Goal: Check status: Check status

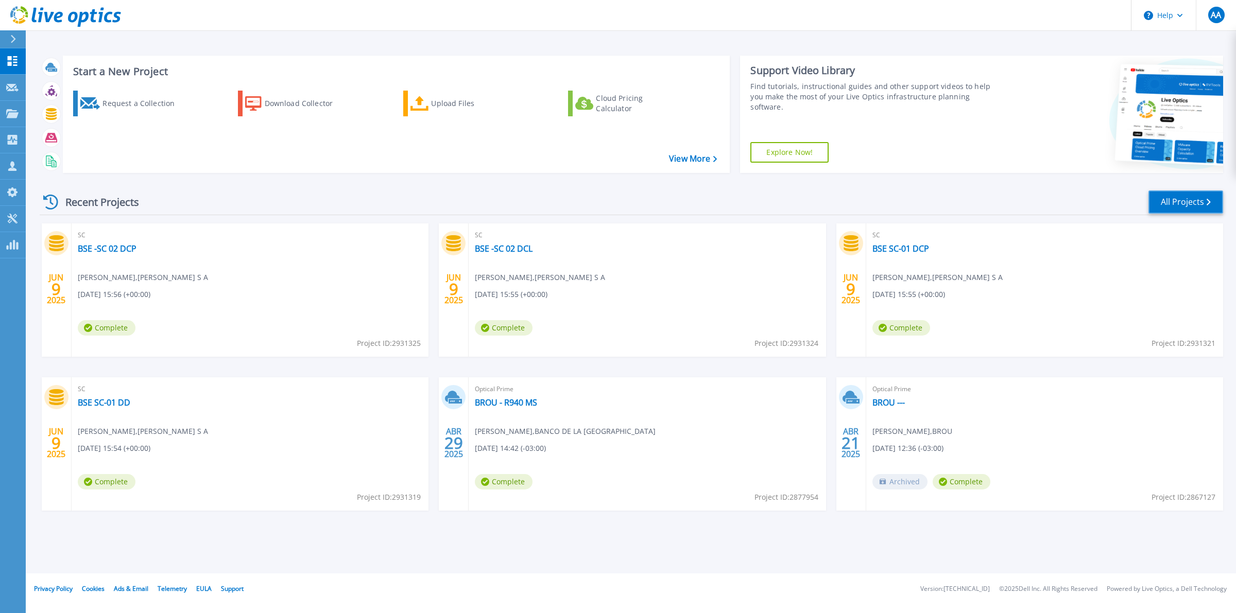
click at [1181, 202] on link "All Projects" at bounding box center [1186, 202] width 75 height 23
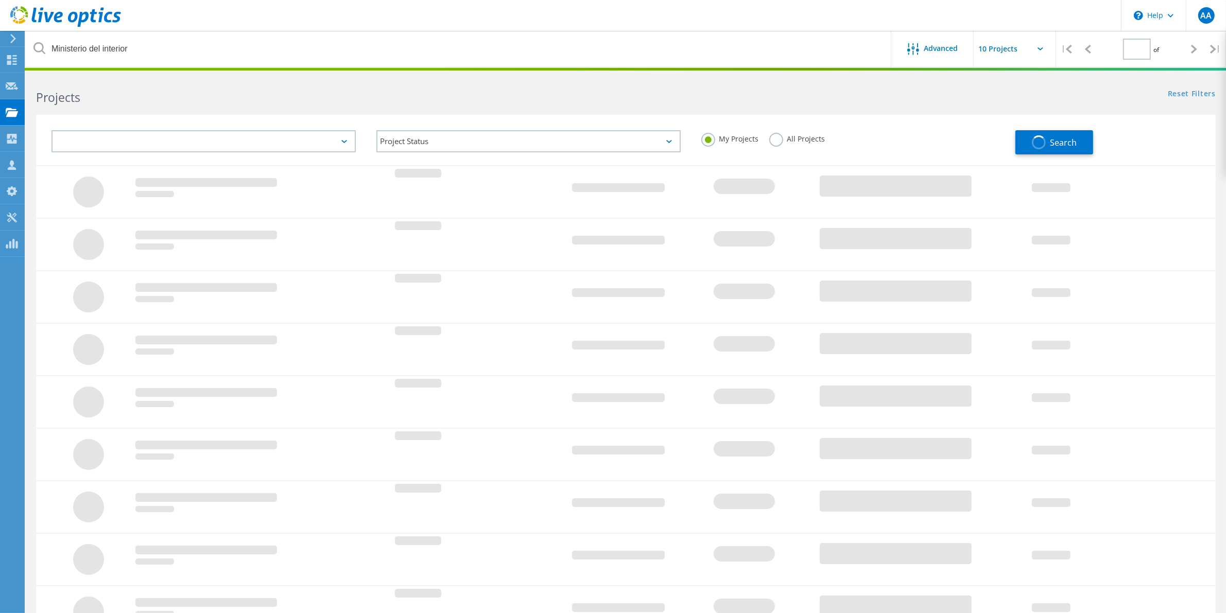
type input "1"
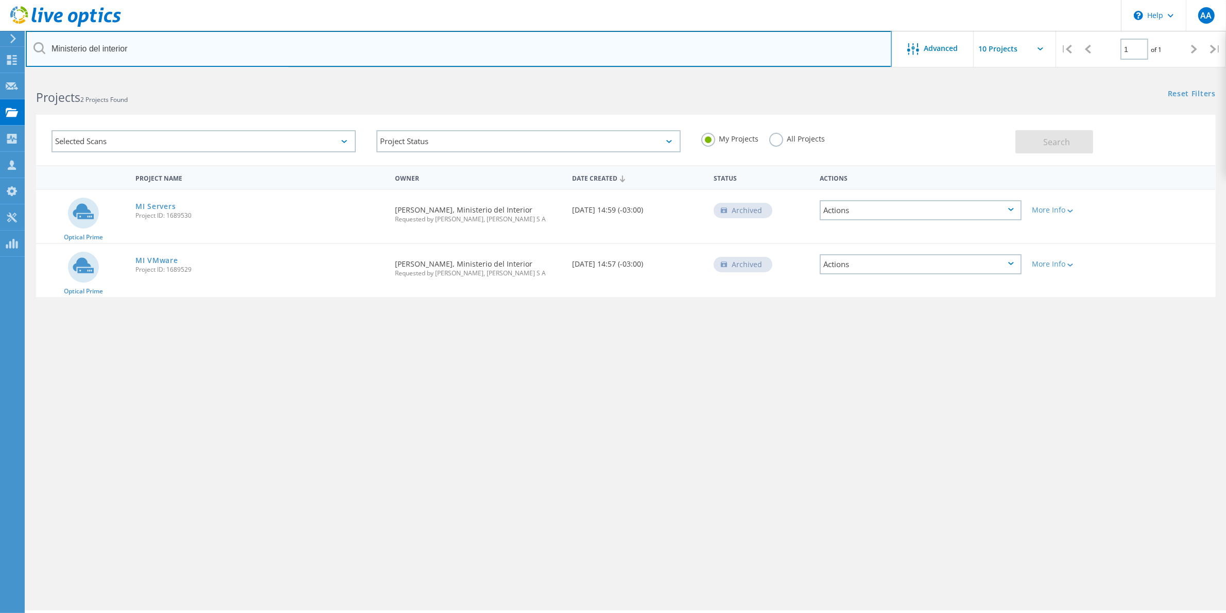
drag, startPoint x: 161, startPoint y: 52, endPoint x: -197, endPoint y: 15, distance: 359.9
click at [0, 15] on html "\n Help Explore Helpful Articles Contact Support AA Channel Partner Andres Aitc…" at bounding box center [613, 321] width 1226 height 642
type input "enjoy"
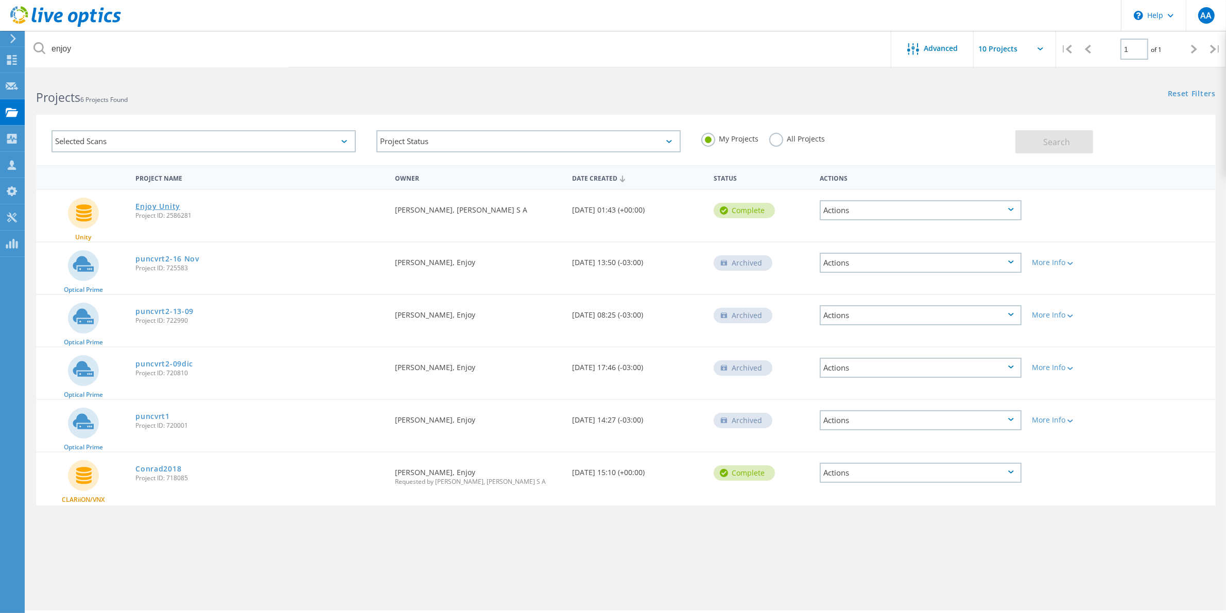
click at [170, 203] on link "Enjoy Unity" at bounding box center [157, 206] width 45 height 7
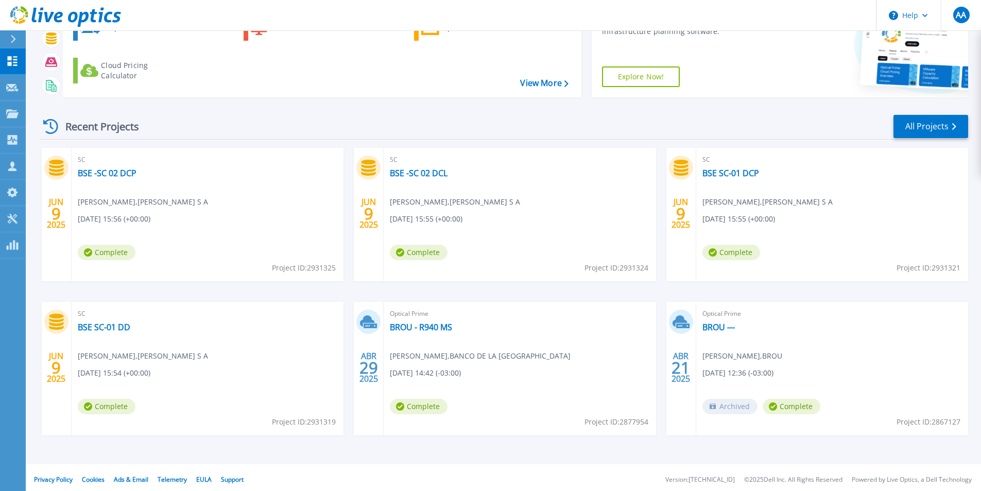
scroll to position [80, 0]
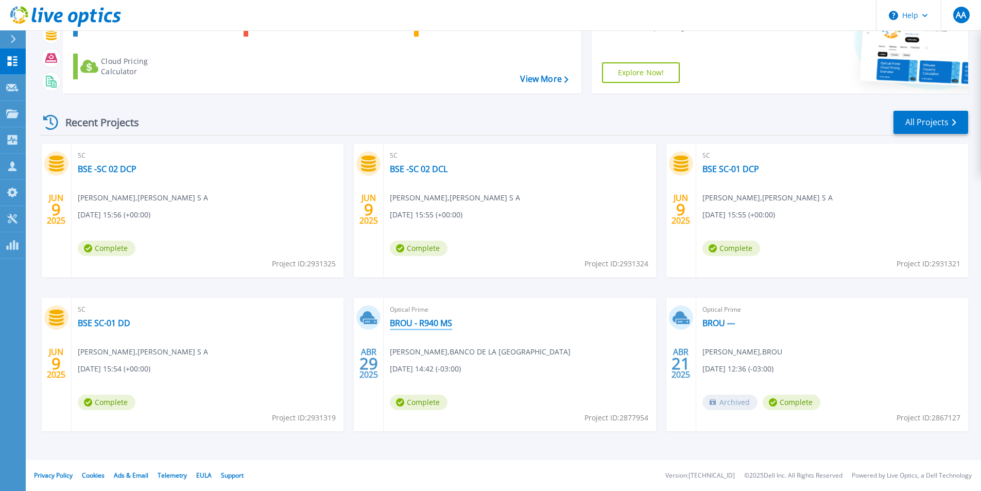
click at [435, 324] on link "BROU - R940 MS" at bounding box center [421, 323] width 62 height 10
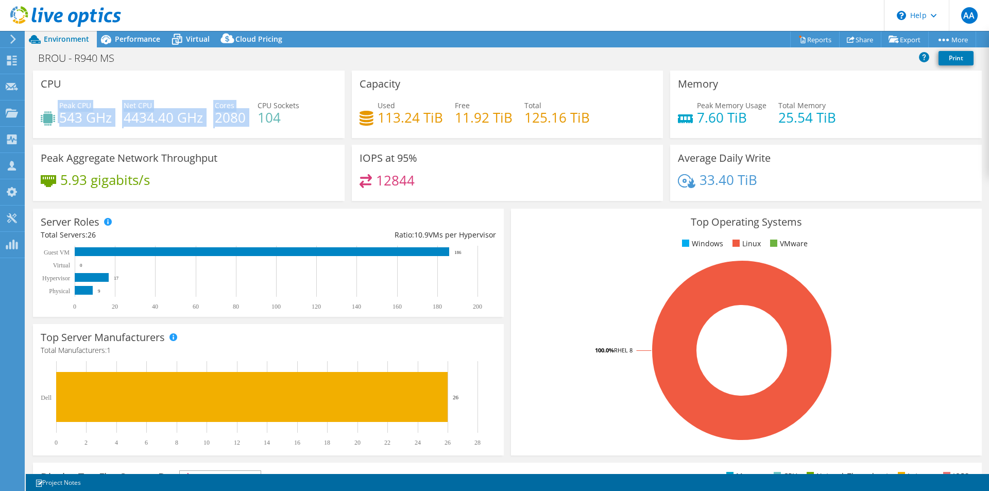
drag, startPoint x: 58, startPoint y: 114, endPoint x: 251, endPoint y: 112, distance: 192.7
click at [251, 112] on div "Peak CPU 543 GHz Net CPU 4434.40 GHz Cores 2080 CPU Sockets 104" at bounding box center [189, 116] width 296 height 33
drag, startPoint x: 296, startPoint y: 119, endPoint x: 264, endPoint y: 121, distance: 31.5
click at [271, 117] on h4 "104" at bounding box center [279, 117] width 42 height 11
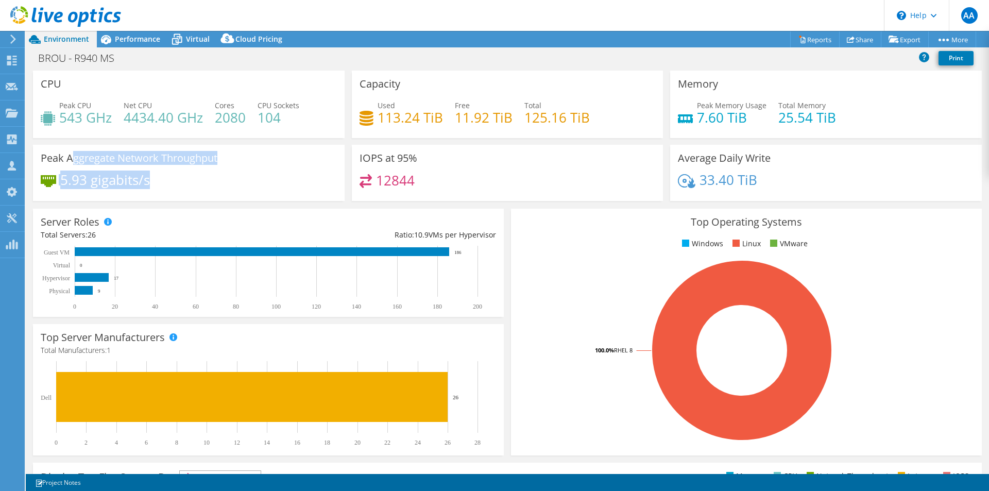
drag, startPoint x: 100, startPoint y: 158, endPoint x: 164, endPoint y: 182, distance: 67.6
click at [164, 182] on div "Peak Aggregate Network Throughput 5.93 gigabits/s" at bounding box center [189, 173] width 312 height 56
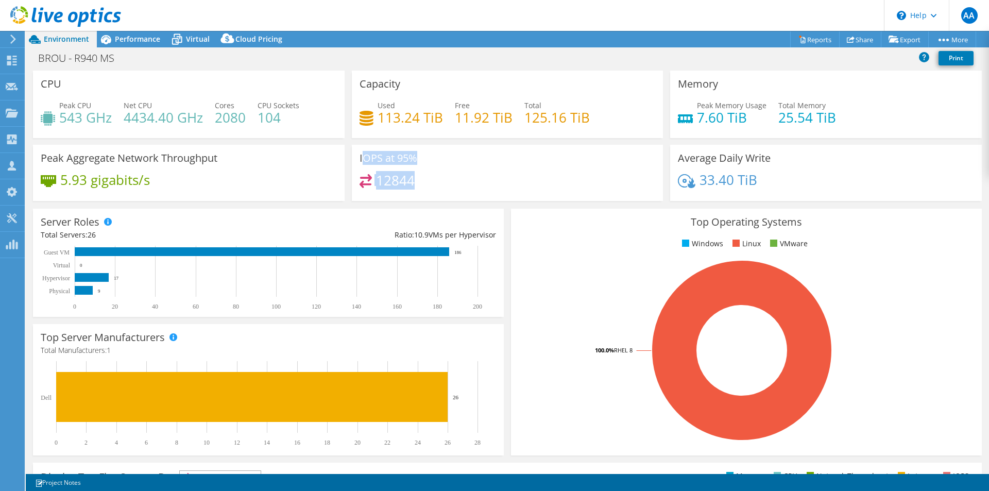
drag, startPoint x: 359, startPoint y: 156, endPoint x: 411, endPoint y: 179, distance: 57.4
click at [411, 179] on div "IOPS at 95% 12844" at bounding box center [508, 173] width 312 height 56
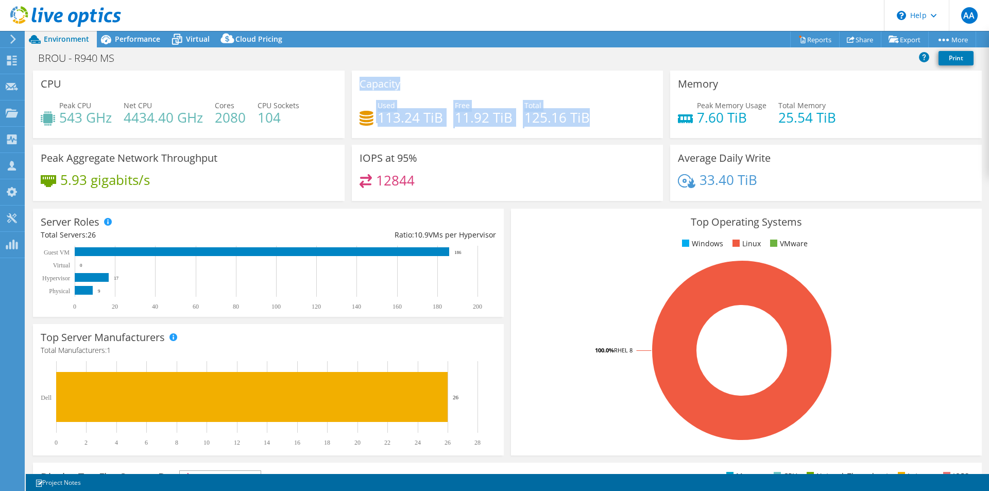
drag, startPoint x: 357, startPoint y: 82, endPoint x: 614, endPoint y: 107, distance: 258.2
click at [614, 107] on div "Capacity Used 113.24 TiB Free 11.92 TiB Total 125.16 TiB" at bounding box center [508, 104] width 312 height 67
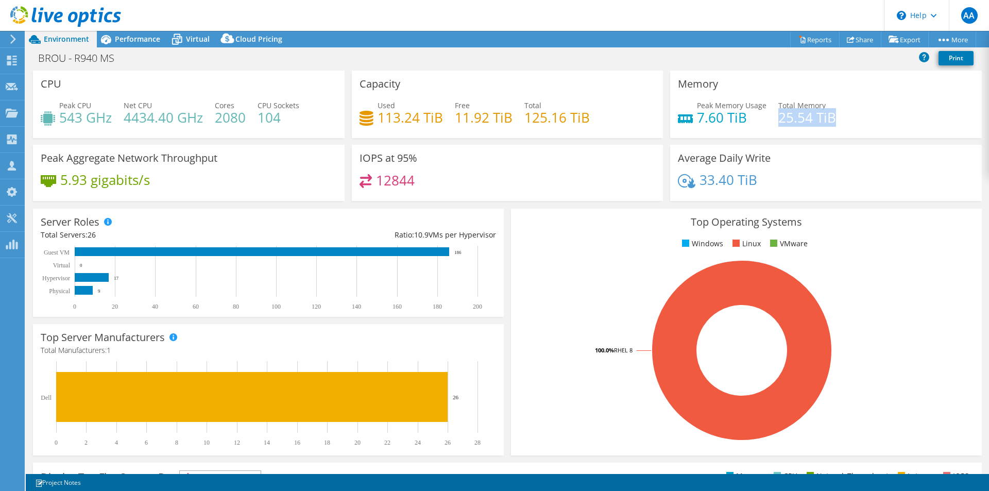
drag, startPoint x: 839, startPoint y: 118, endPoint x: 773, endPoint y: 118, distance: 65.9
click at [773, 118] on div "Peak Memory Usage 7.60 TiB Total Memory 25.54 TiB" at bounding box center [826, 116] width 296 height 33
drag, startPoint x: 750, startPoint y: 118, endPoint x: 678, endPoint y: 77, distance: 83.3
click at [678, 77] on div "Memory Peak Memory Usage 7.60 TiB Total Memory 25.54 TiB" at bounding box center [826, 104] width 312 height 67
drag, startPoint x: 772, startPoint y: 182, endPoint x: 665, endPoint y: 150, distance: 111.5
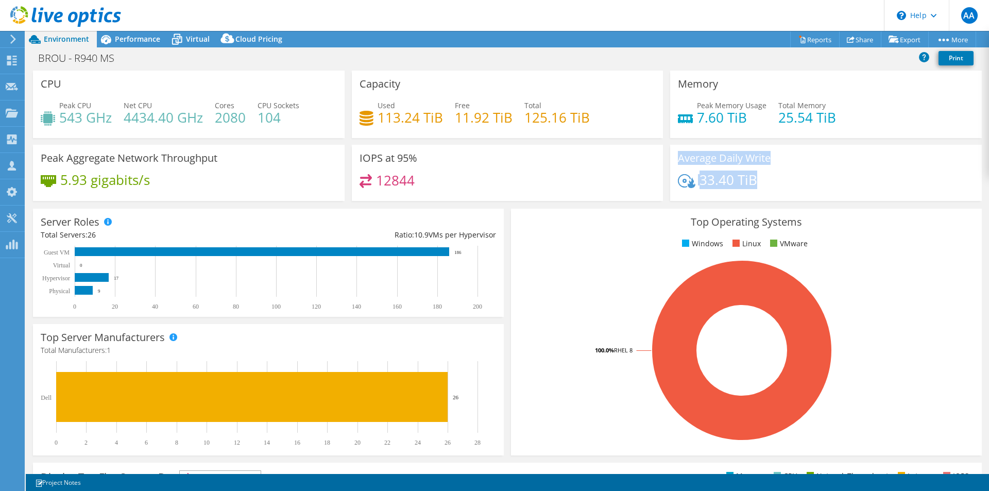
click at [670, 150] on div "Average Daily Write 33.40 TiB" at bounding box center [826, 173] width 312 height 56
drag, startPoint x: 452, startPoint y: 253, endPoint x: 467, endPoint y: 252, distance: 15.5
click at [467, 252] on rect at bounding box center [264, 278] width 446 height 64
click at [139, 33] on div "Performance" at bounding box center [132, 39] width 71 height 16
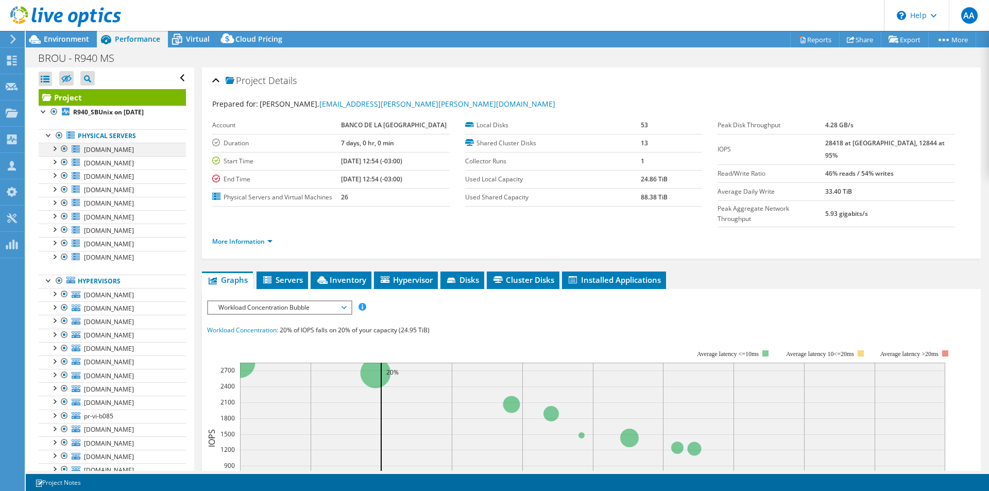
click at [50, 146] on div at bounding box center [54, 148] width 10 height 10
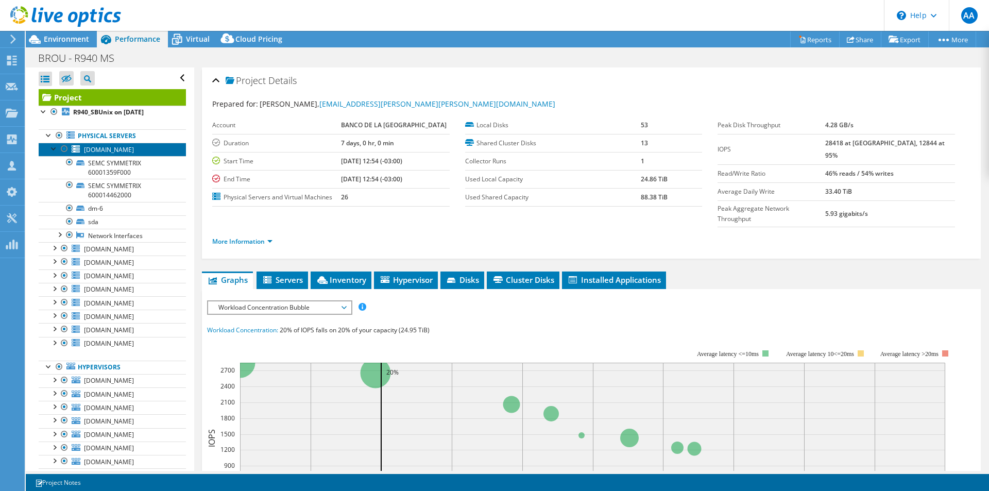
click at [102, 153] on link "pr-vi-a072.intra.brou.com.uy" at bounding box center [112, 149] width 147 height 13
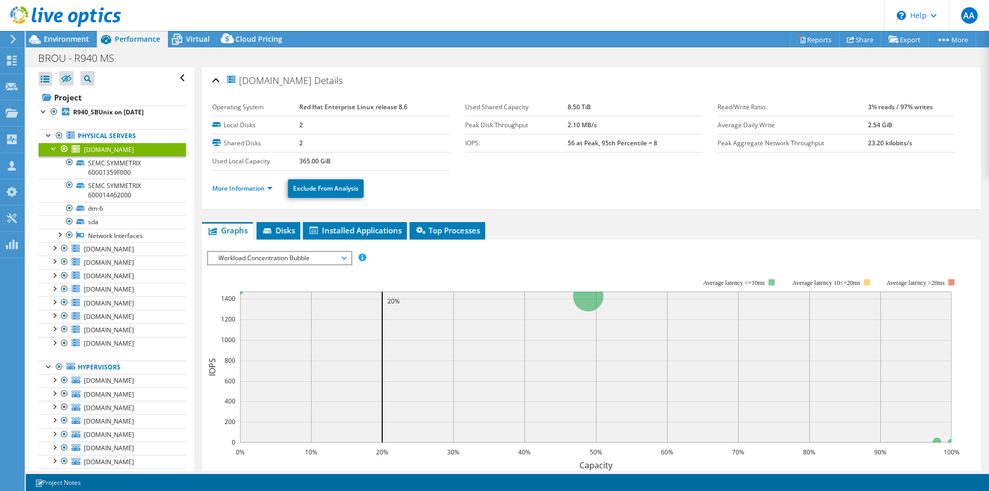
click at [336, 262] on span "Workload Concentration Bubble" at bounding box center [279, 258] width 132 height 12
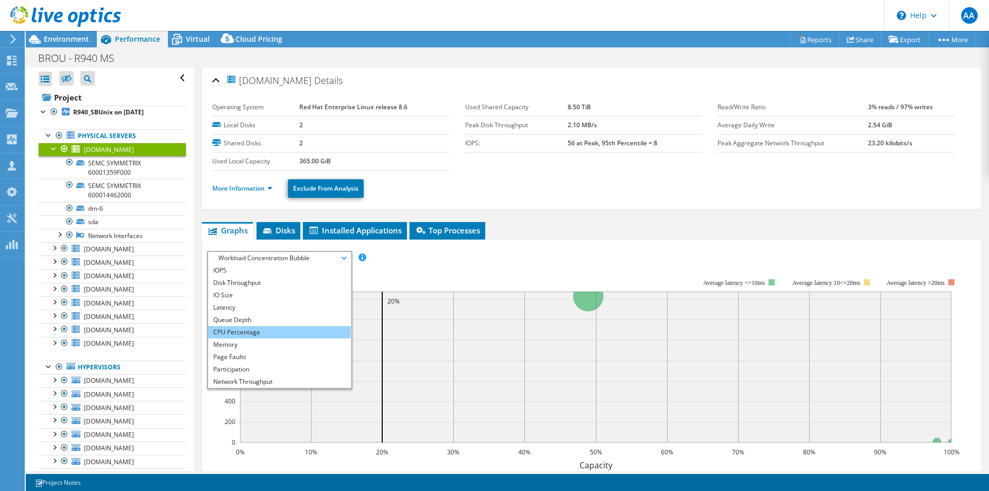
click at [262, 330] on li "CPU Percentage" at bounding box center [279, 332] width 143 height 12
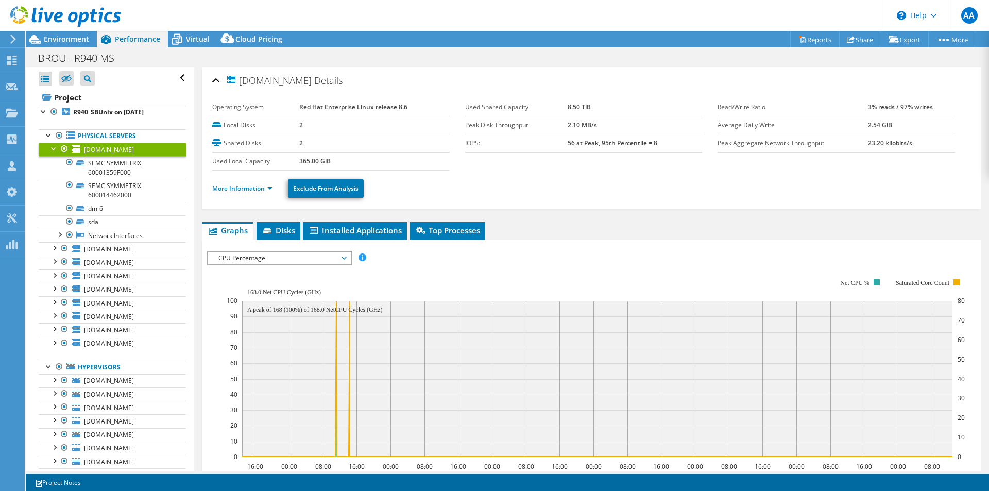
scroll to position [52, 0]
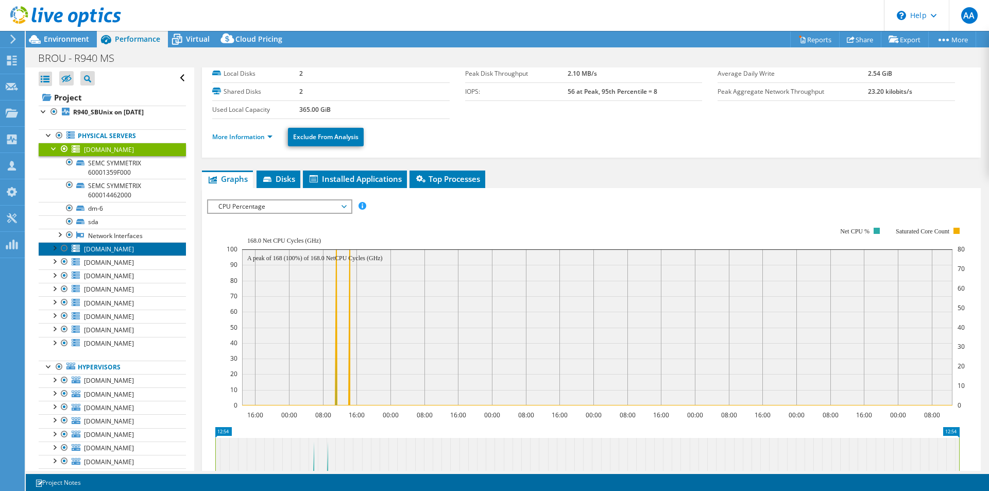
click at [117, 253] on span "pr-vi-a074.intra.brou.com.uy" at bounding box center [109, 249] width 50 height 9
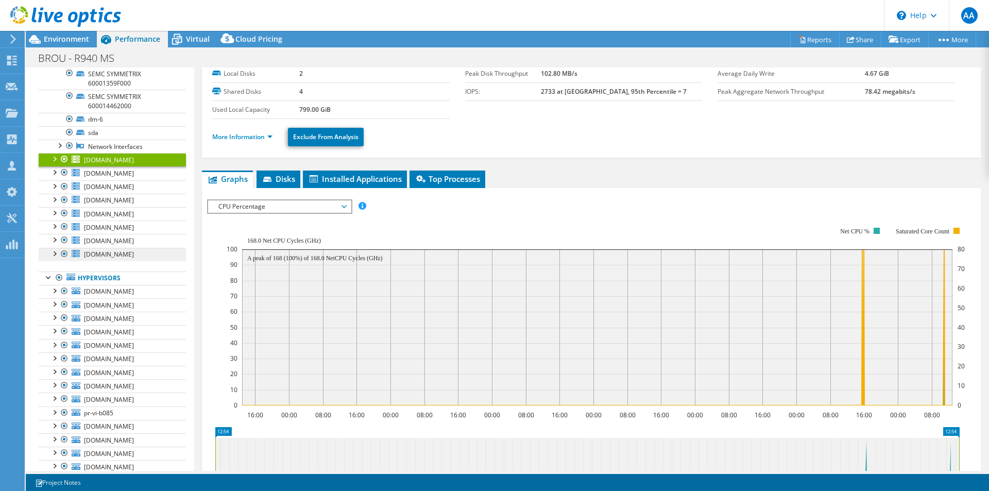
scroll to position [103, 0]
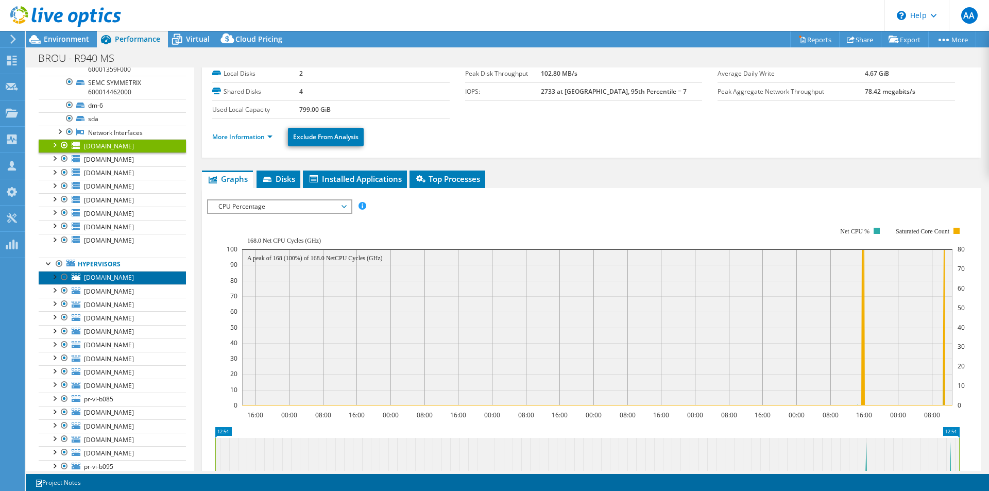
click at [107, 282] on span "pr-vi-a084.intra.brou.com.uy" at bounding box center [109, 277] width 50 height 9
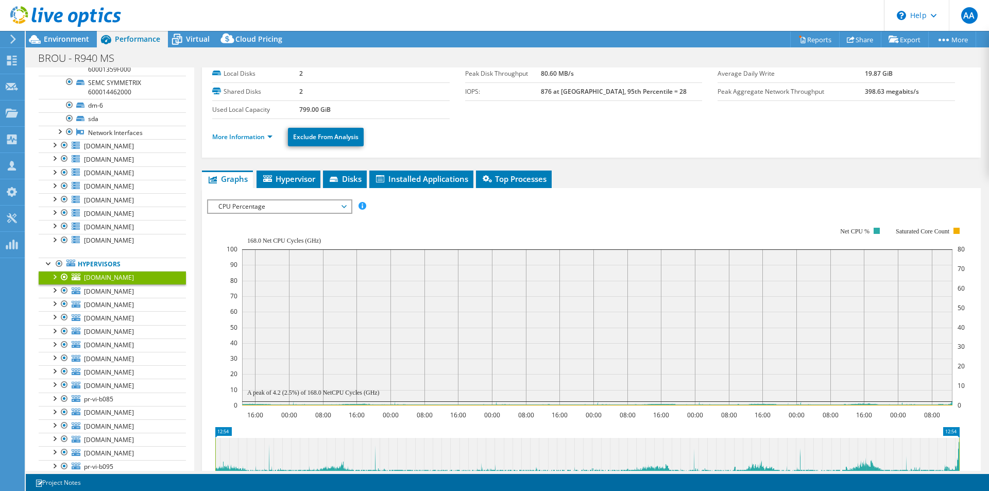
scroll to position [155, 0]
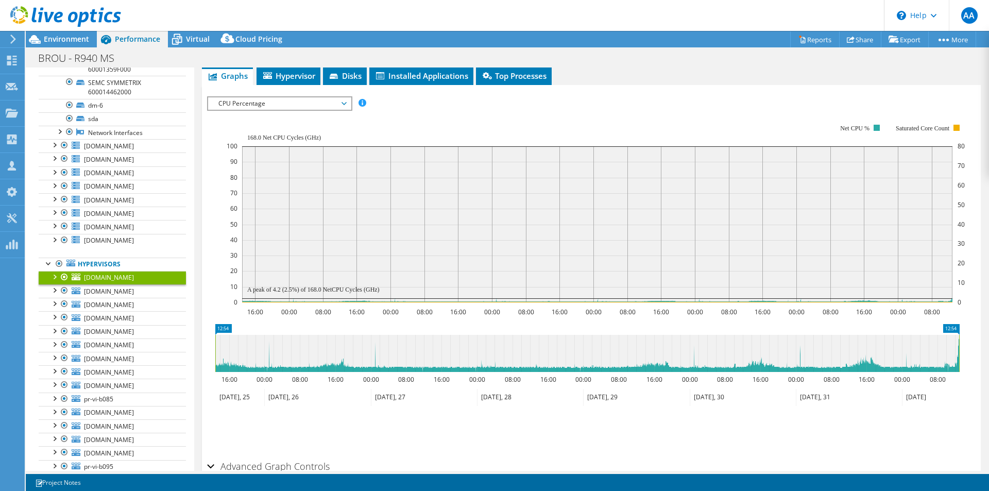
click at [331, 101] on span "CPU Percentage" at bounding box center [279, 103] width 132 height 12
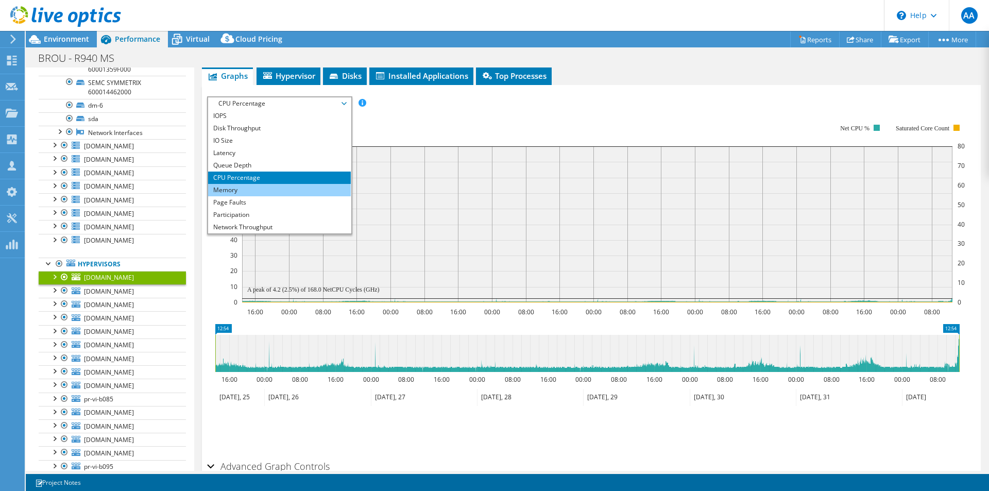
click at [299, 194] on li "Memory" at bounding box center [279, 190] width 143 height 12
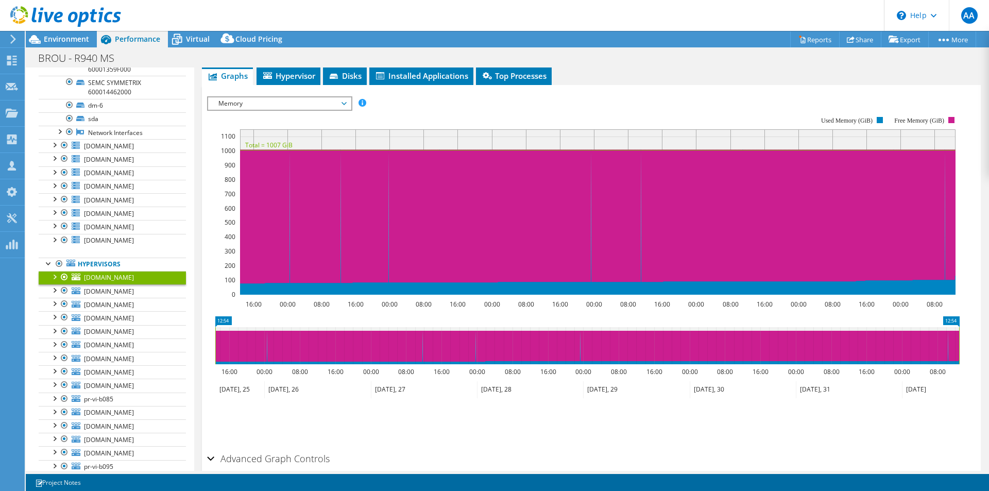
click at [307, 100] on span "Memory" at bounding box center [279, 103] width 132 height 12
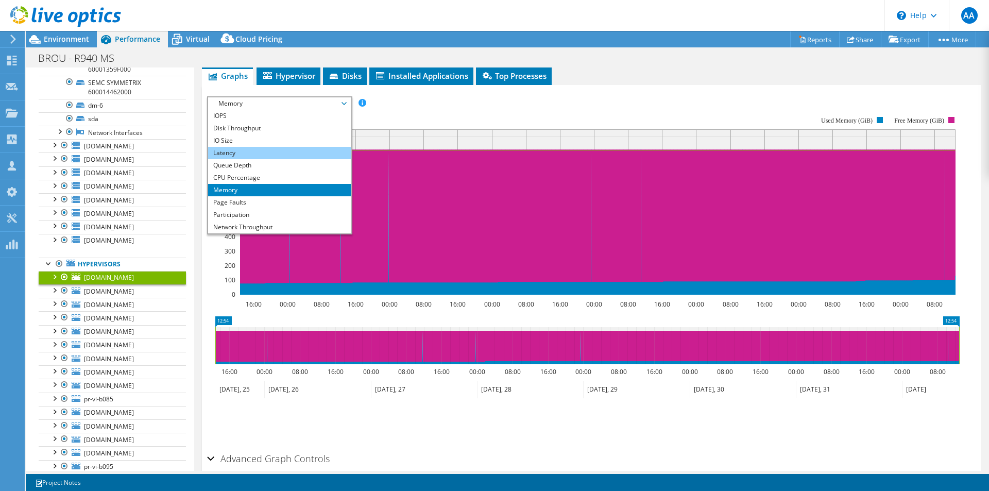
click at [292, 147] on li "Latency" at bounding box center [279, 153] width 143 height 12
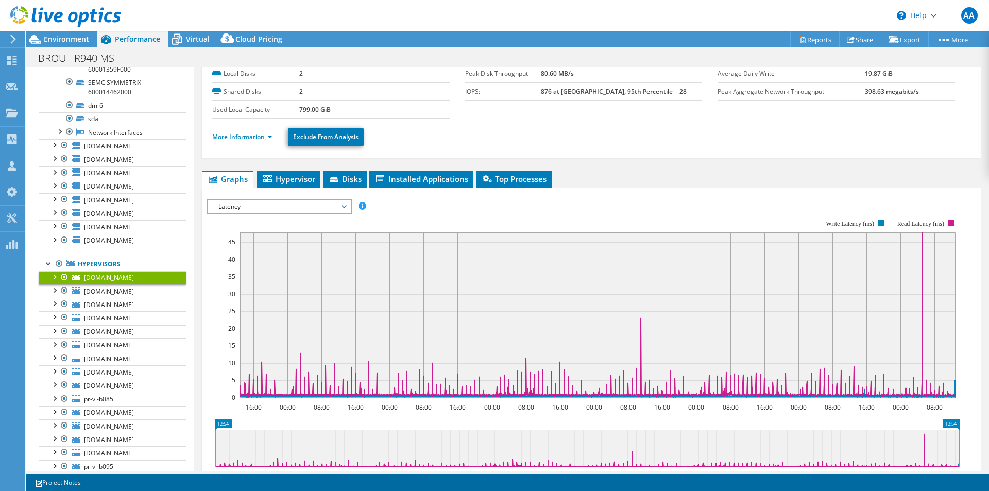
scroll to position [0, 0]
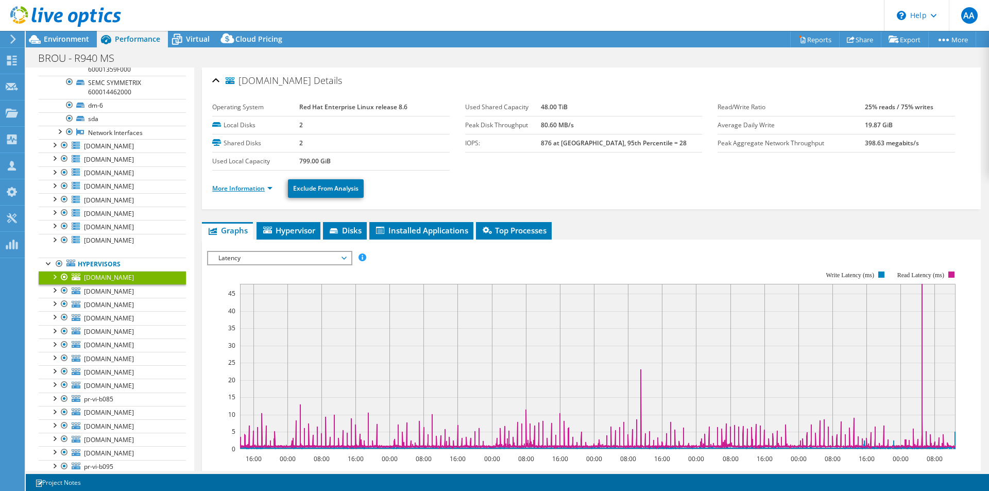
click at [265, 185] on link "More Information" at bounding box center [242, 188] width 60 height 9
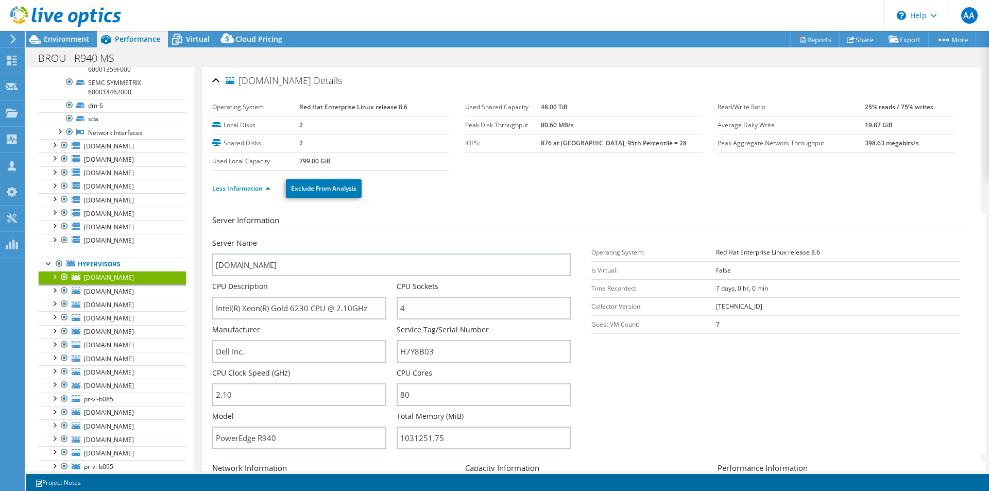
click at [699, 201] on div "Less Information Exclude From Analysis" at bounding box center [591, 188] width 758 height 36
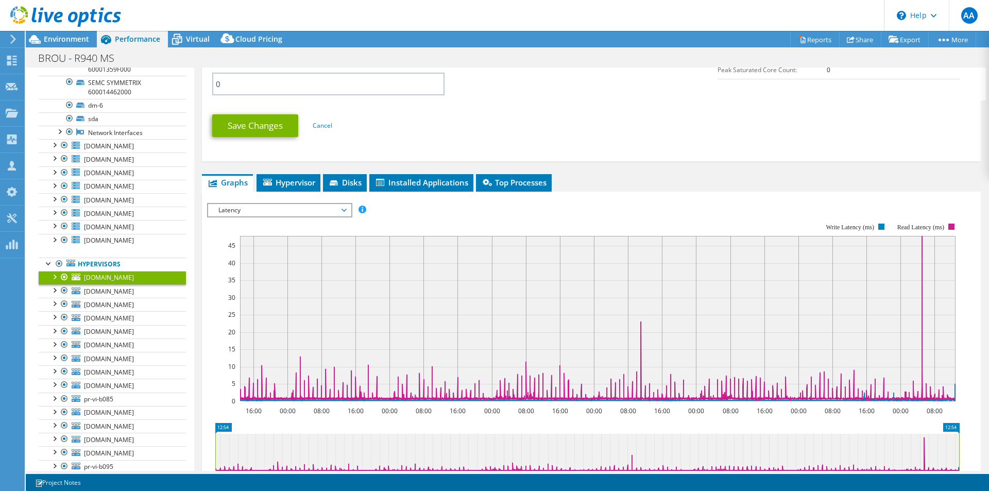
scroll to position [670, 0]
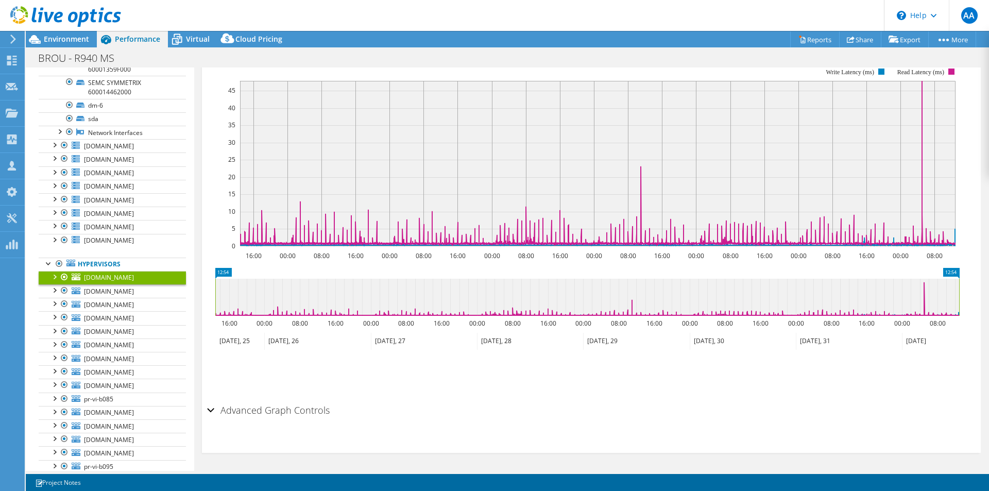
click at [211, 410] on div "Advanced Graph Controls" at bounding box center [591, 411] width 769 height 22
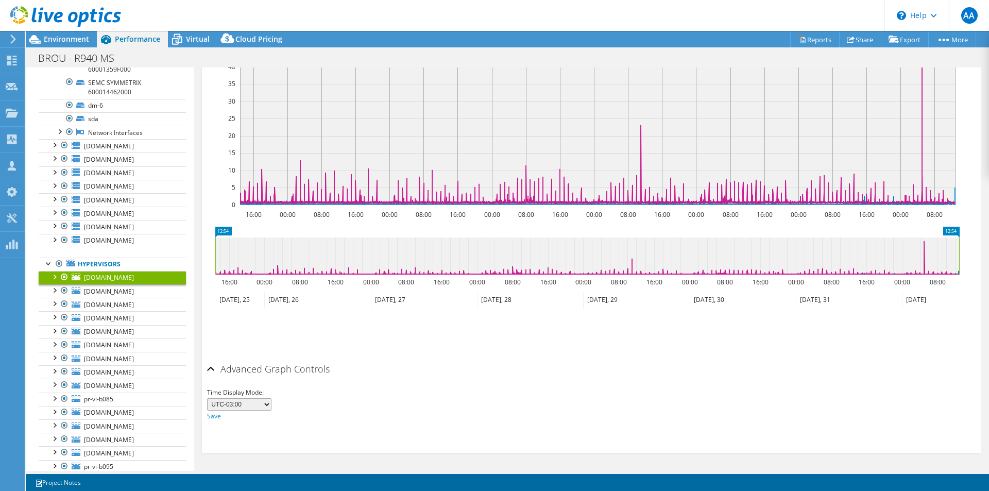
scroll to position [505, 0]
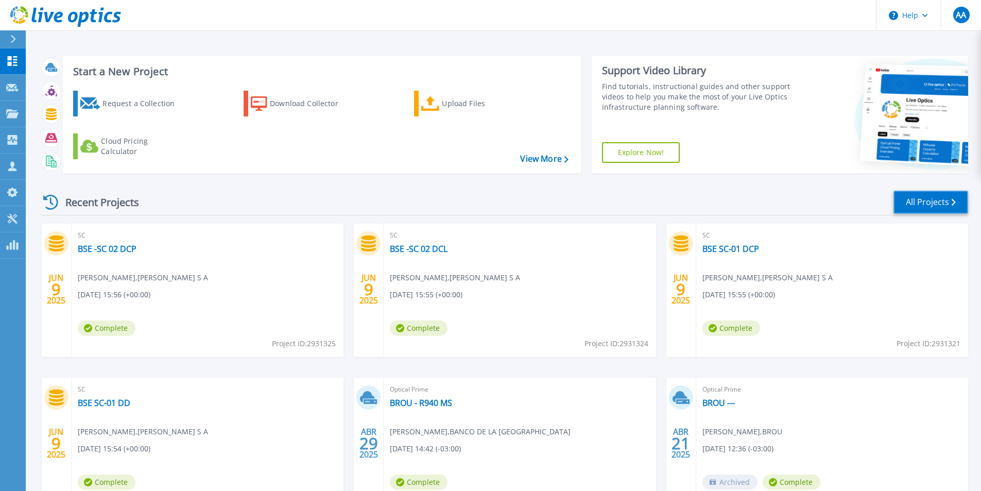
click at [940, 197] on link "All Projects" at bounding box center [931, 202] width 75 height 23
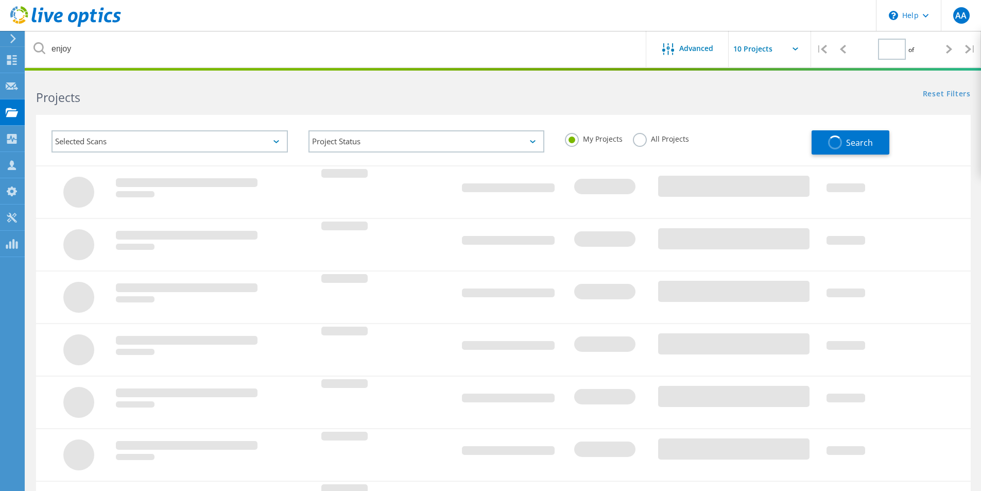
type input "1"
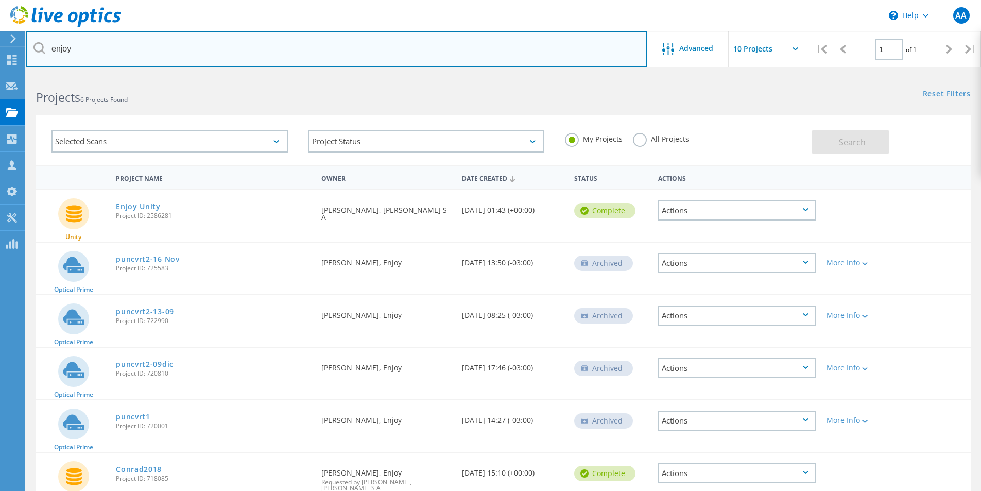
drag, startPoint x: 211, startPoint y: 49, endPoint x: 210, endPoint y: 54, distance: 5.3
click at [211, 49] on input "enjoy" at bounding box center [336, 49] width 621 height 36
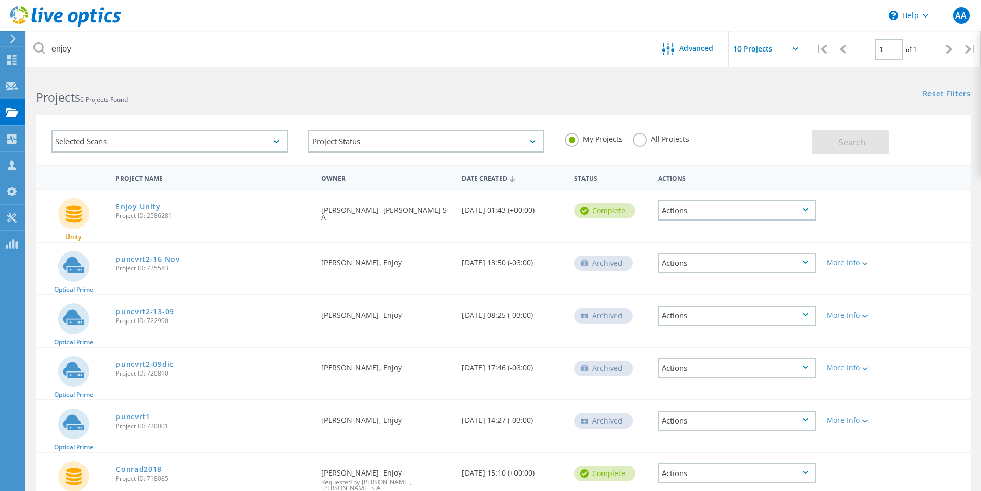
click at [138, 207] on link "Enjoy Unity" at bounding box center [138, 206] width 45 height 7
